Goal: Navigation & Orientation: Find specific page/section

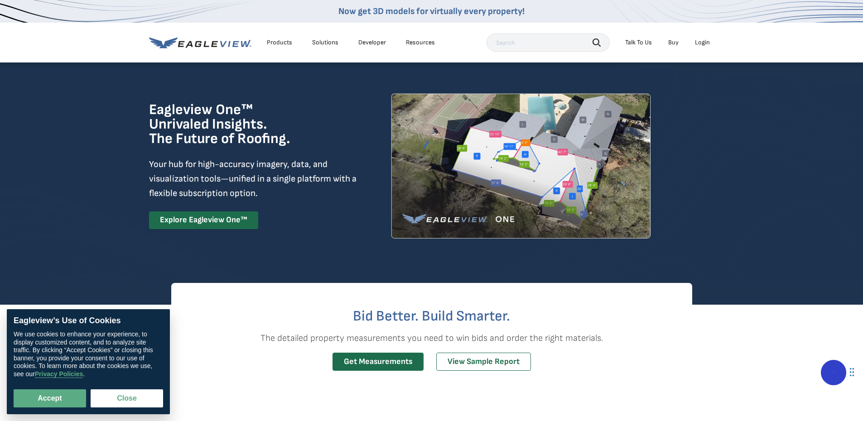
click at [707, 47] on li "Login" at bounding box center [702, 43] width 24 height 14
click at [701, 43] on div "Login" at bounding box center [702, 42] width 15 height 8
click at [66, 400] on button "Accept" at bounding box center [50, 398] width 72 height 18
checkbox input "true"
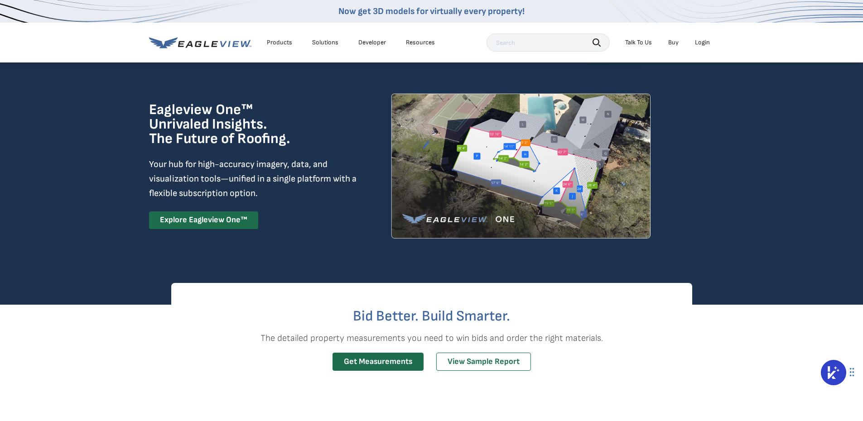
click at [705, 45] on div "Login" at bounding box center [702, 42] width 15 height 8
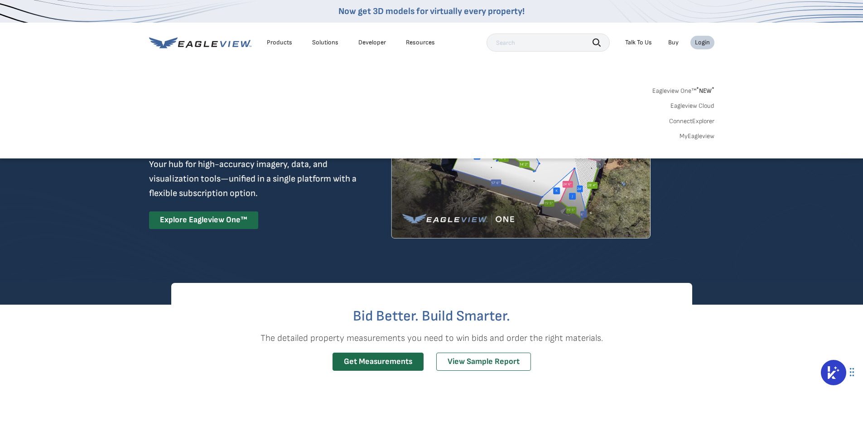
click at [698, 138] on link "MyEagleview" at bounding box center [696, 136] width 35 height 8
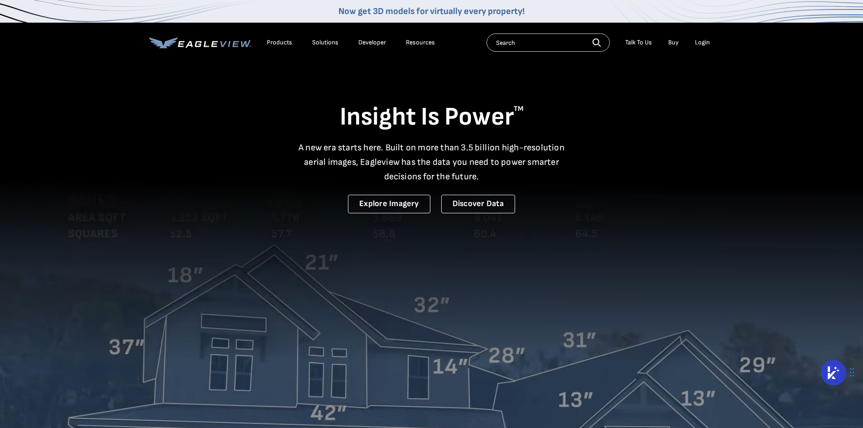
click at [412, 43] on div "Resources" at bounding box center [420, 42] width 29 height 8
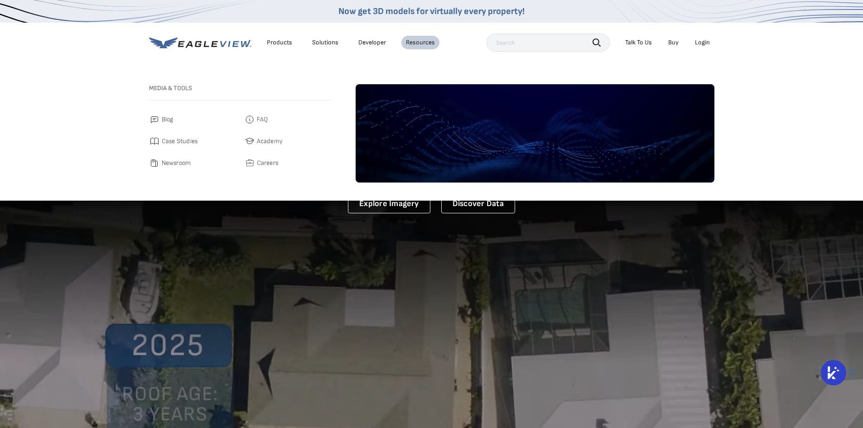
click at [372, 44] on link "Developer" at bounding box center [372, 42] width 28 height 8
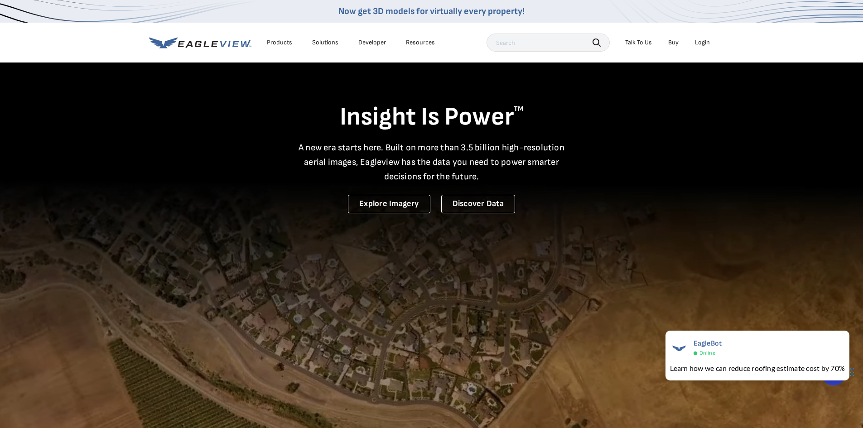
click at [695, 45] on div "Login" at bounding box center [702, 42] width 15 height 8
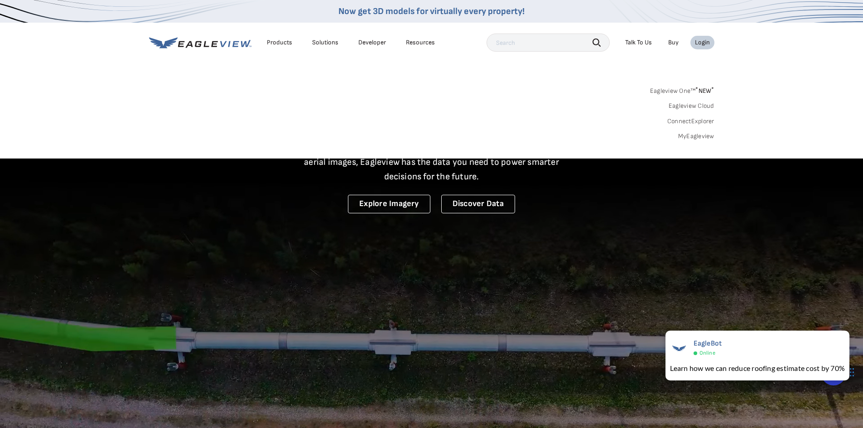
click at [689, 88] on link "Eagleview One™ * NEW *" at bounding box center [682, 89] width 64 height 10
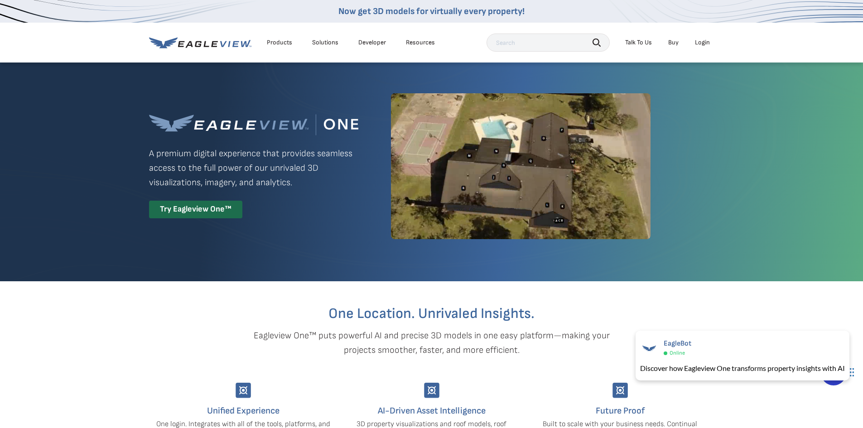
click at [697, 43] on div "Login" at bounding box center [702, 42] width 15 height 8
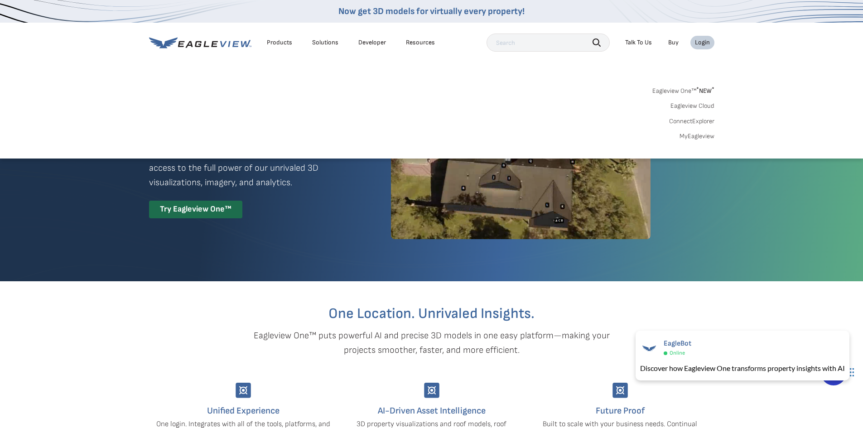
click at [697, 136] on link "MyEagleview" at bounding box center [696, 136] width 35 height 8
